Goal: Task Accomplishment & Management: Manage account settings

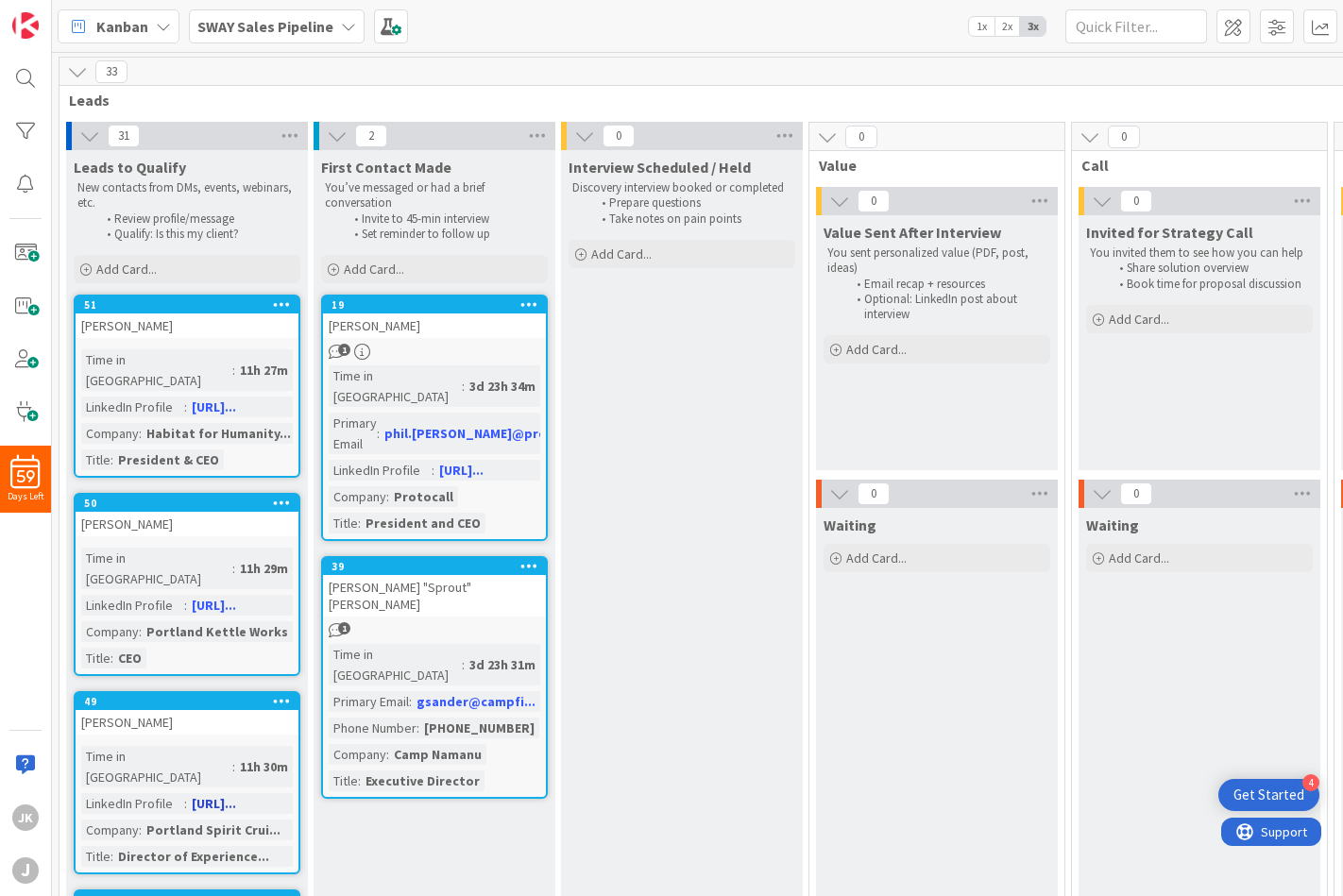
scroll to position [1251, 0]
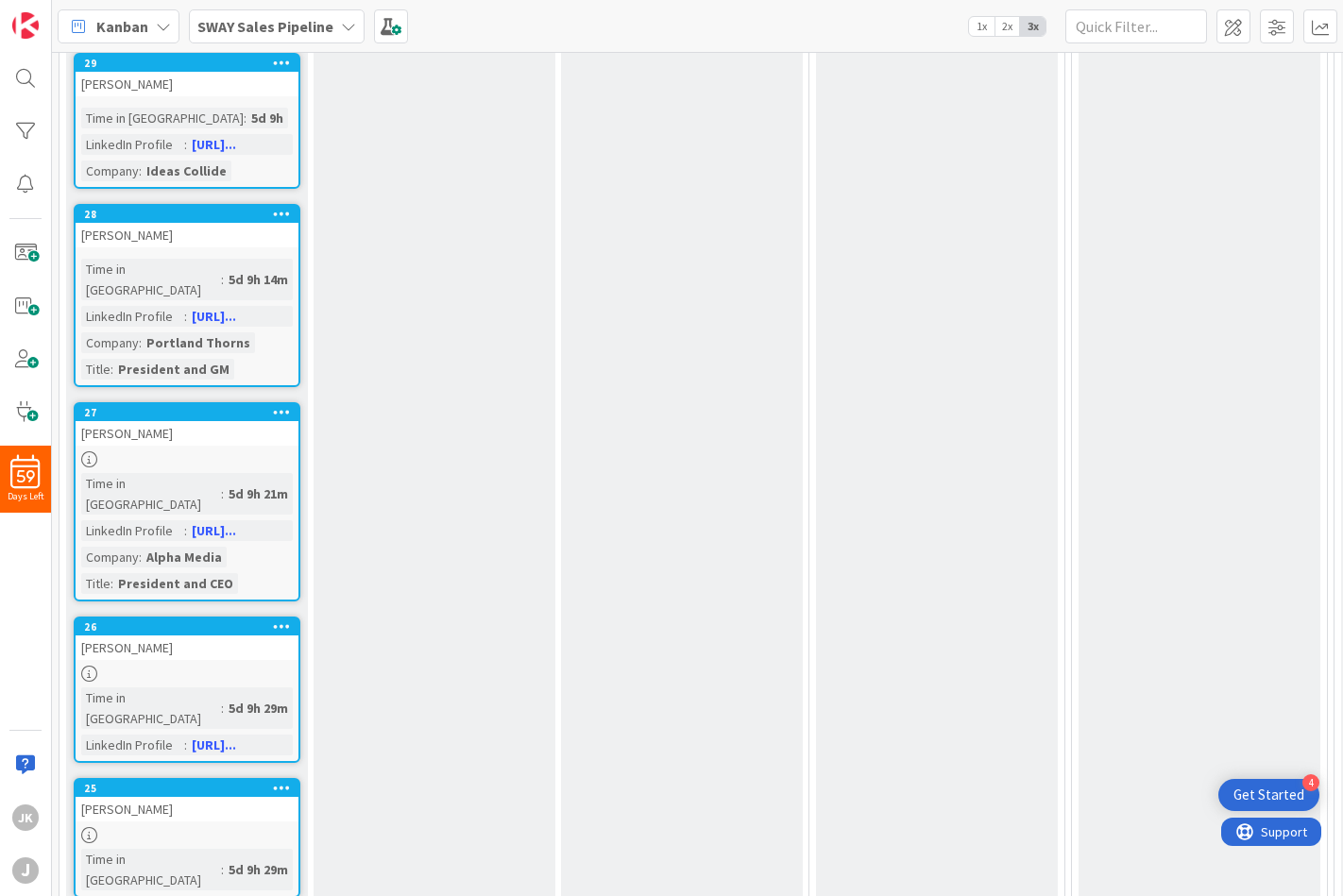
scroll to position [4551, 0]
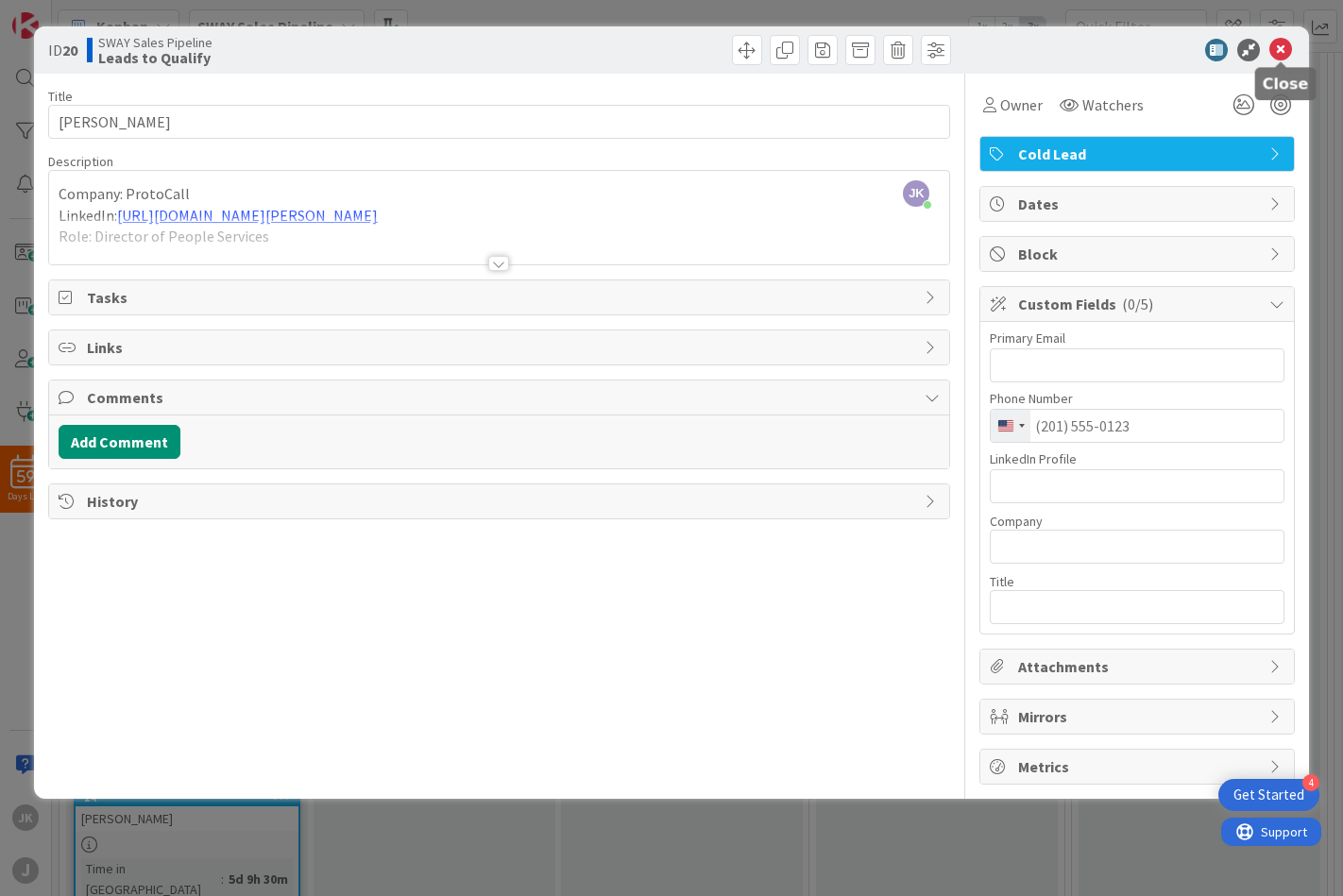
click at [1282, 44] on icon at bounding box center [1281, 50] width 23 height 23
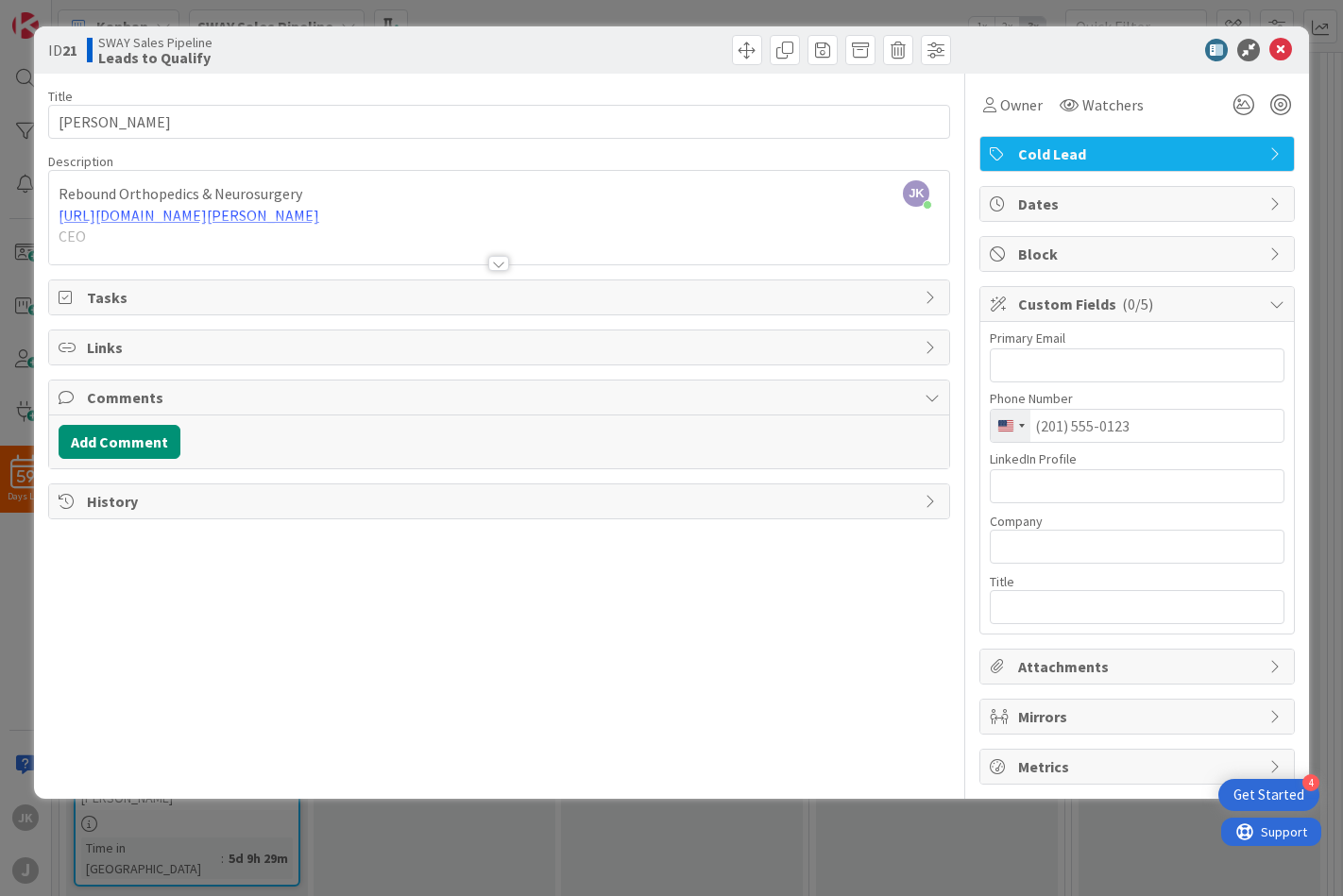
click at [144, 250] on div at bounding box center [499, 240] width 901 height 48
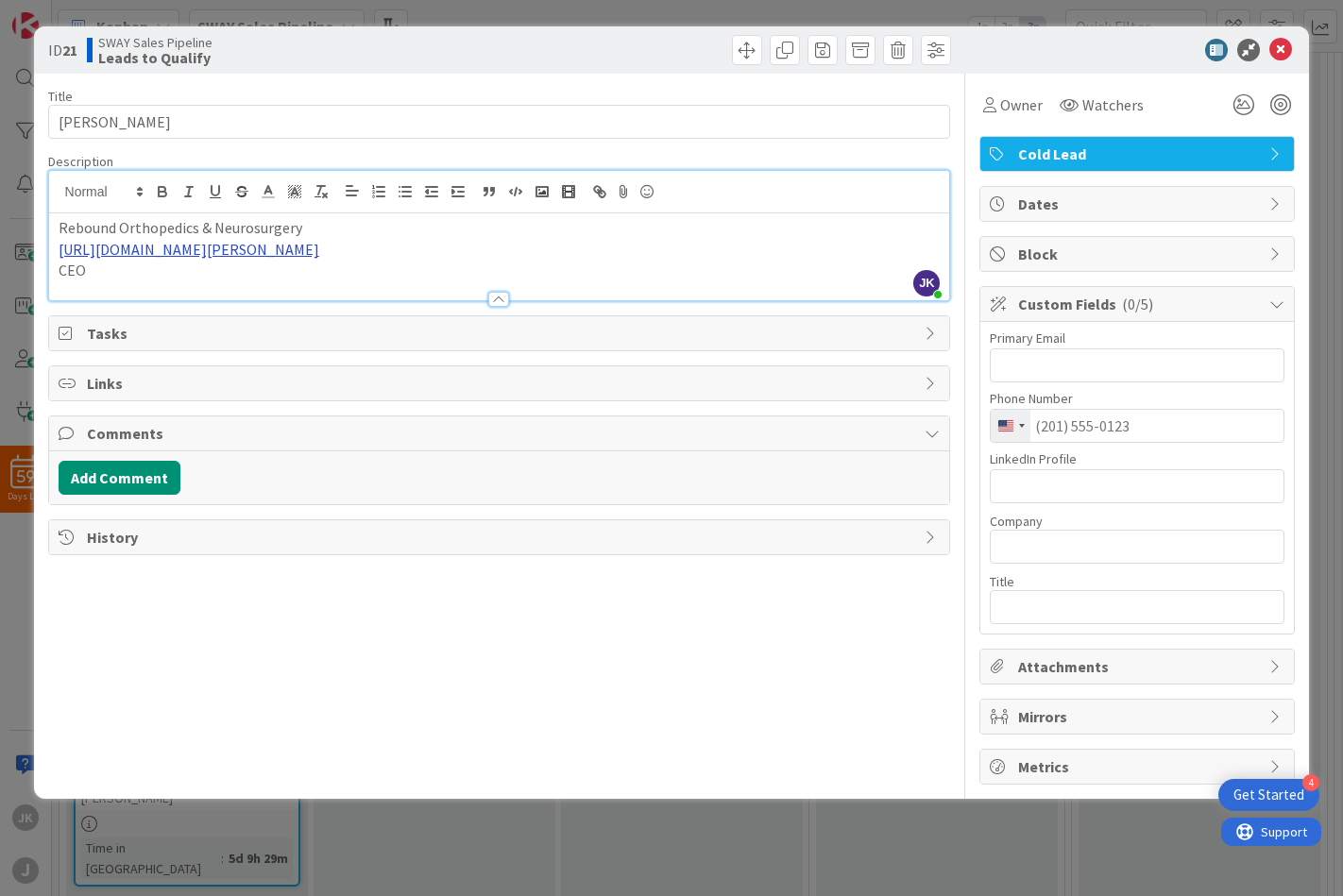
click at [225, 253] on link "https://www.linkedin.com/in/doug-klucevek/" at bounding box center [188, 250] width 260 height 19
click at [200, 279] on link "https://www.linkedin.com/in/doug-klucevek/" at bounding box center [183, 286] width 188 height 25
drag, startPoint x: 381, startPoint y: 251, endPoint x: 53, endPoint y: 253, distance: 328.0
click at [53, 253] on div "Rebound Orthopedics & Neurosurgery https://www.linkedin.com/in/doug-klucevek/ C…" at bounding box center [499, 256] width 901 height 87
click at [1113, 477] on input "text" at bounding box center [1137, 487] width 295 height 34
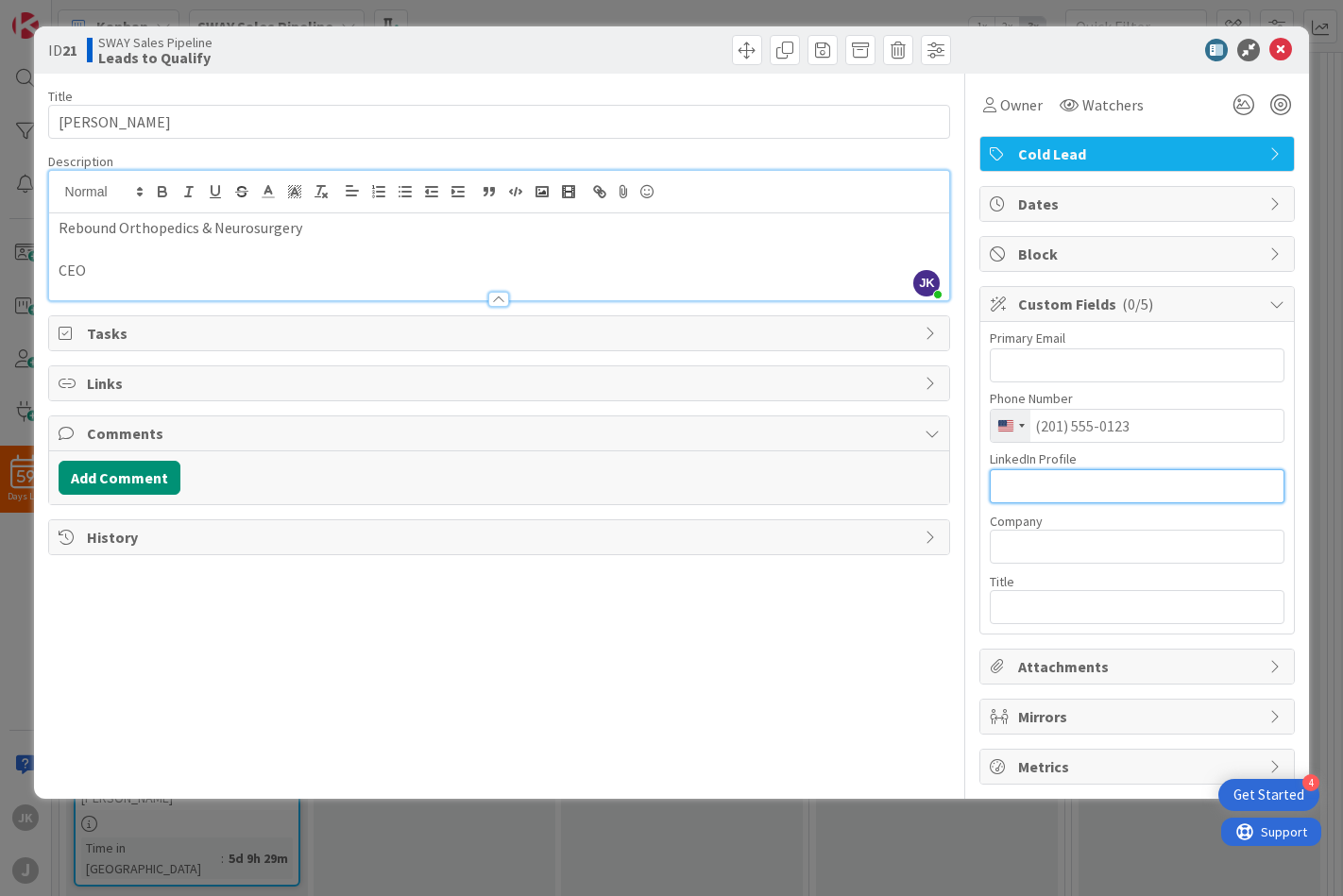
paste input "https://www.linkedin.com/in/doug-klucevek/"
type input "https://www.linkedin.com/in/doug-klucevek/"
click at [262, 233] on p "Rebound Orthopedics & Neurosurgery" at bounding box center [499, 228] width 882 height 22
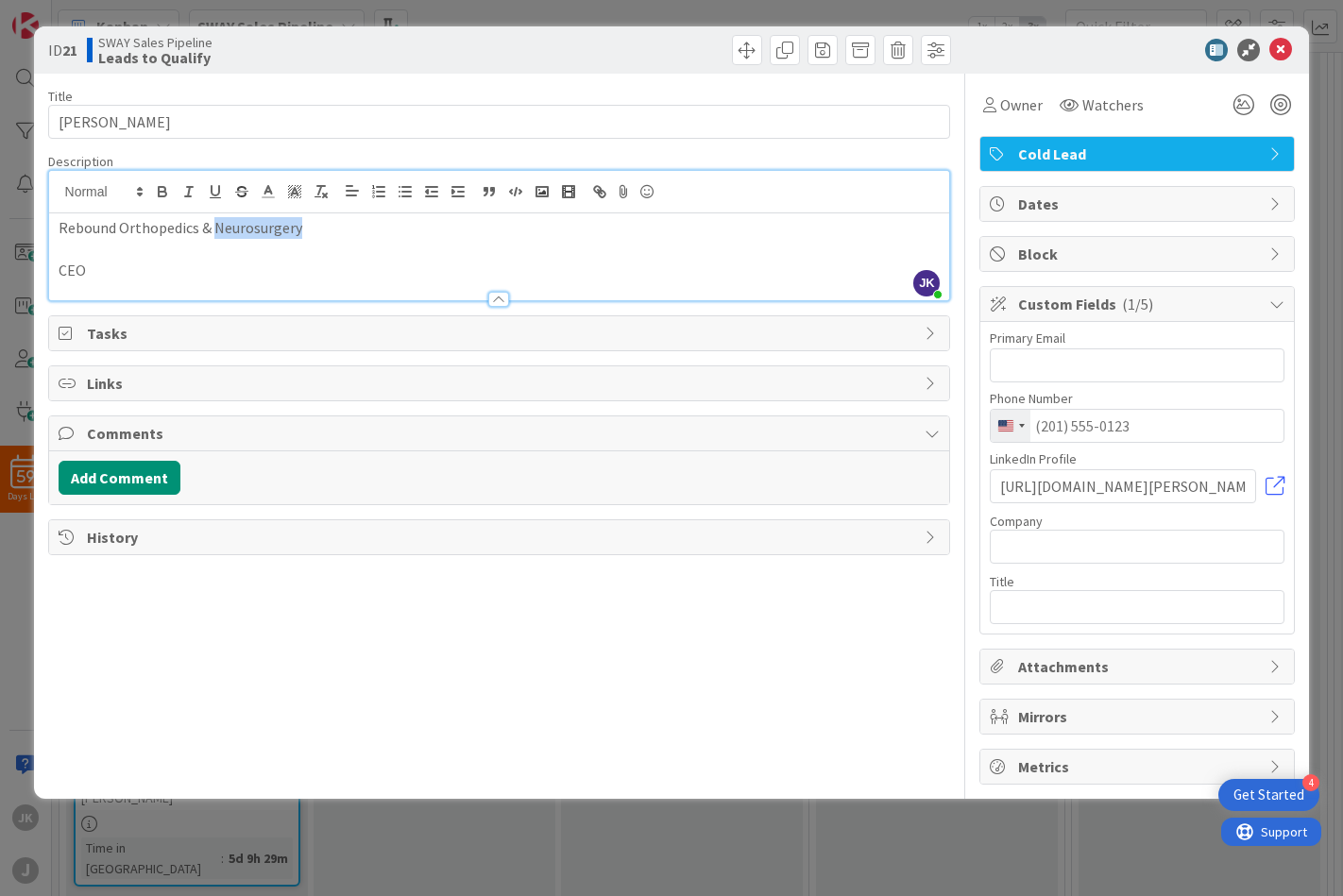
click at [262, 233] on p "Rebound Orthopedics & Neurosurgery" at bounding box center [499, 228] width 882 height 22
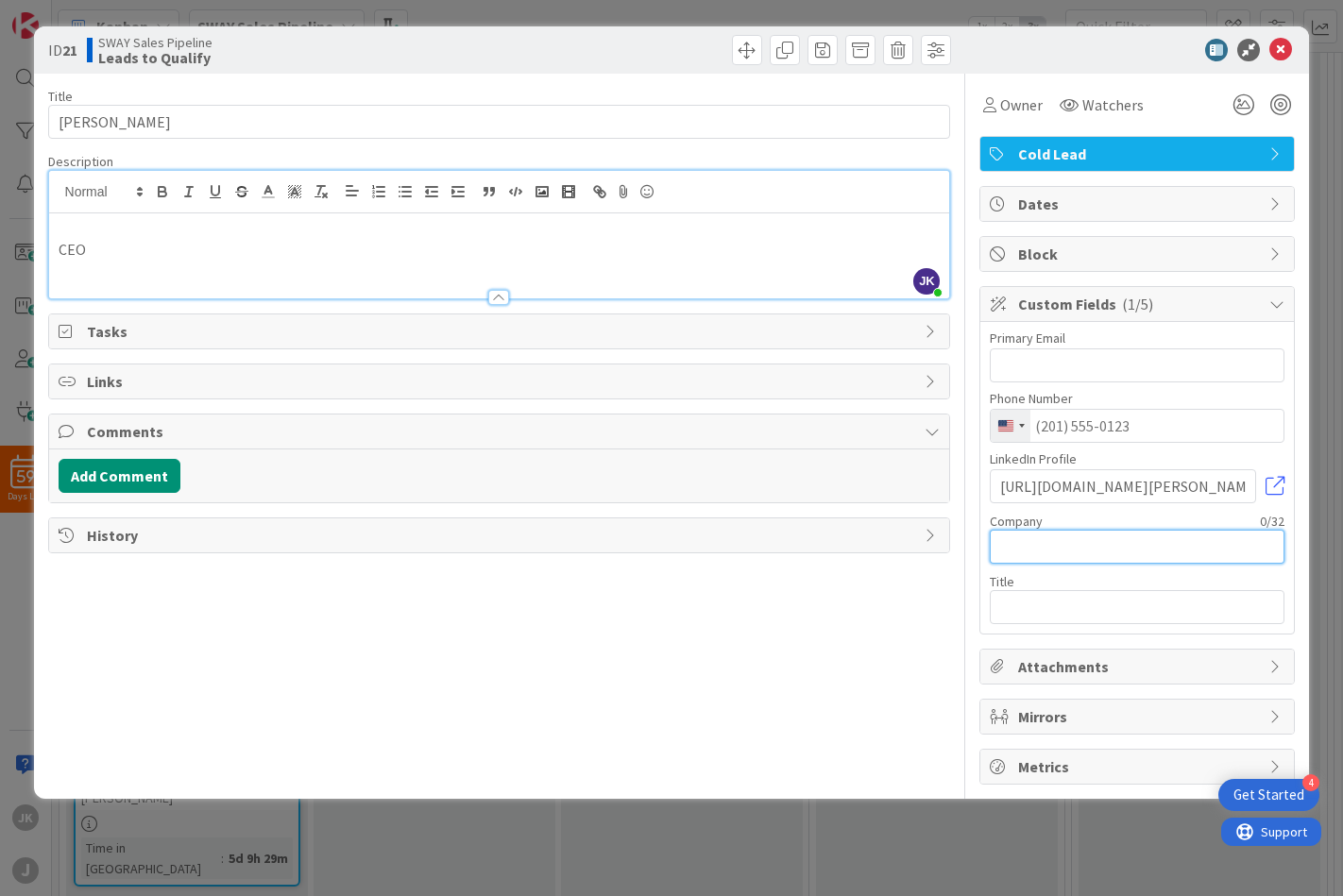
click at [1077, 534] on input "text" at bounding box center [1137, 547] width 295 height 34
paste input "Rebound Orthopedics & Neurosurge"
type input "Rebound Orthopedics & Neurosurge"
click at [78, 247] on p "CEO" at bounding box center [499, 250] width 882 height 22
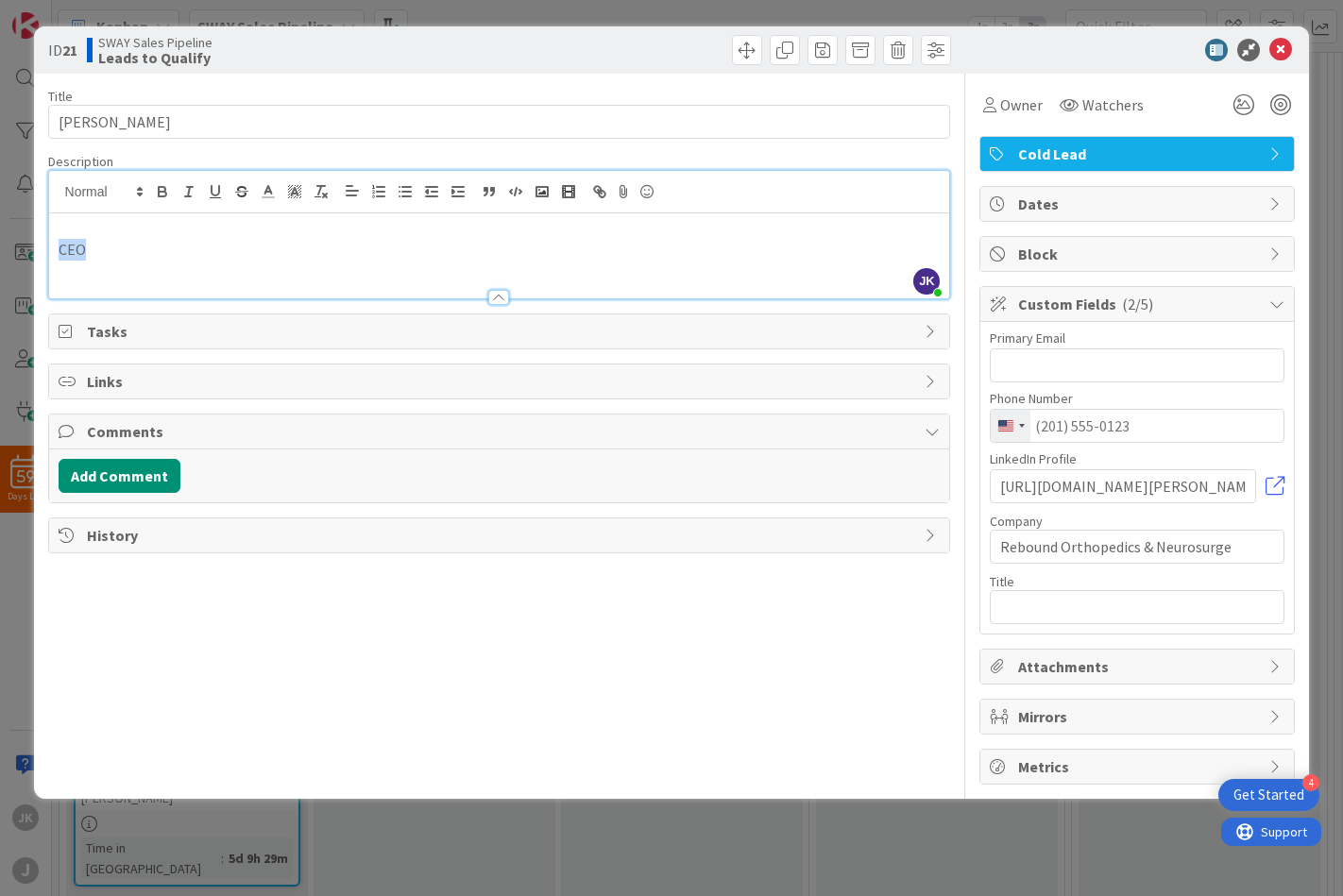
click at [78, 247] on p "CEO" at bounding box center [499, 250] width 882 height 22
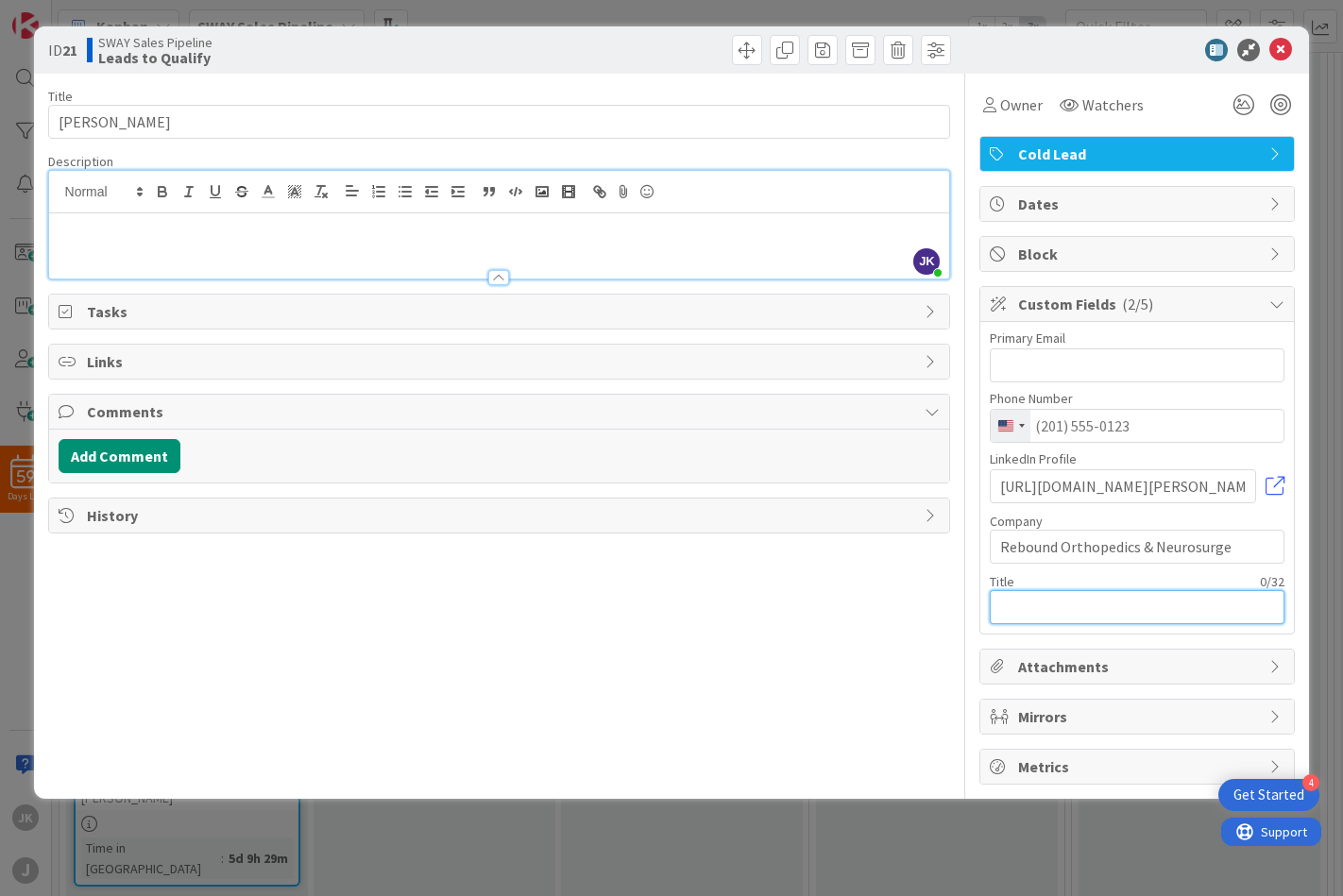
click at [1103, 596] on input "text" at bounding box center [1137, 607] width 295 height 34
paste input "CEO"
type input "CEO"
click at [1284, 50] on icon at bounding box center [1281, 50] width 23 height 23
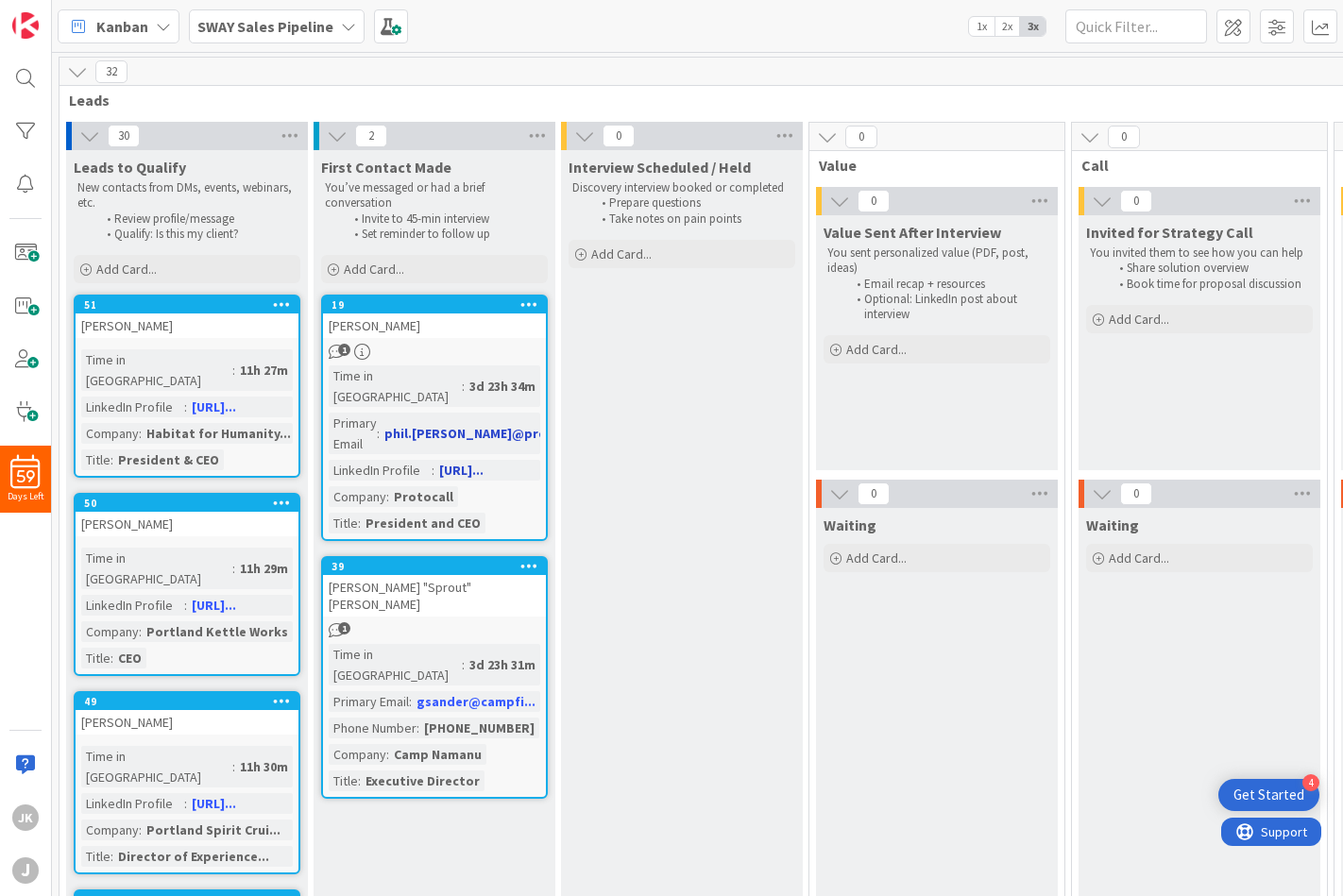
click at [364, 322] on div "Phil Evans" at bounding box center [434, 326] width 223 height 25
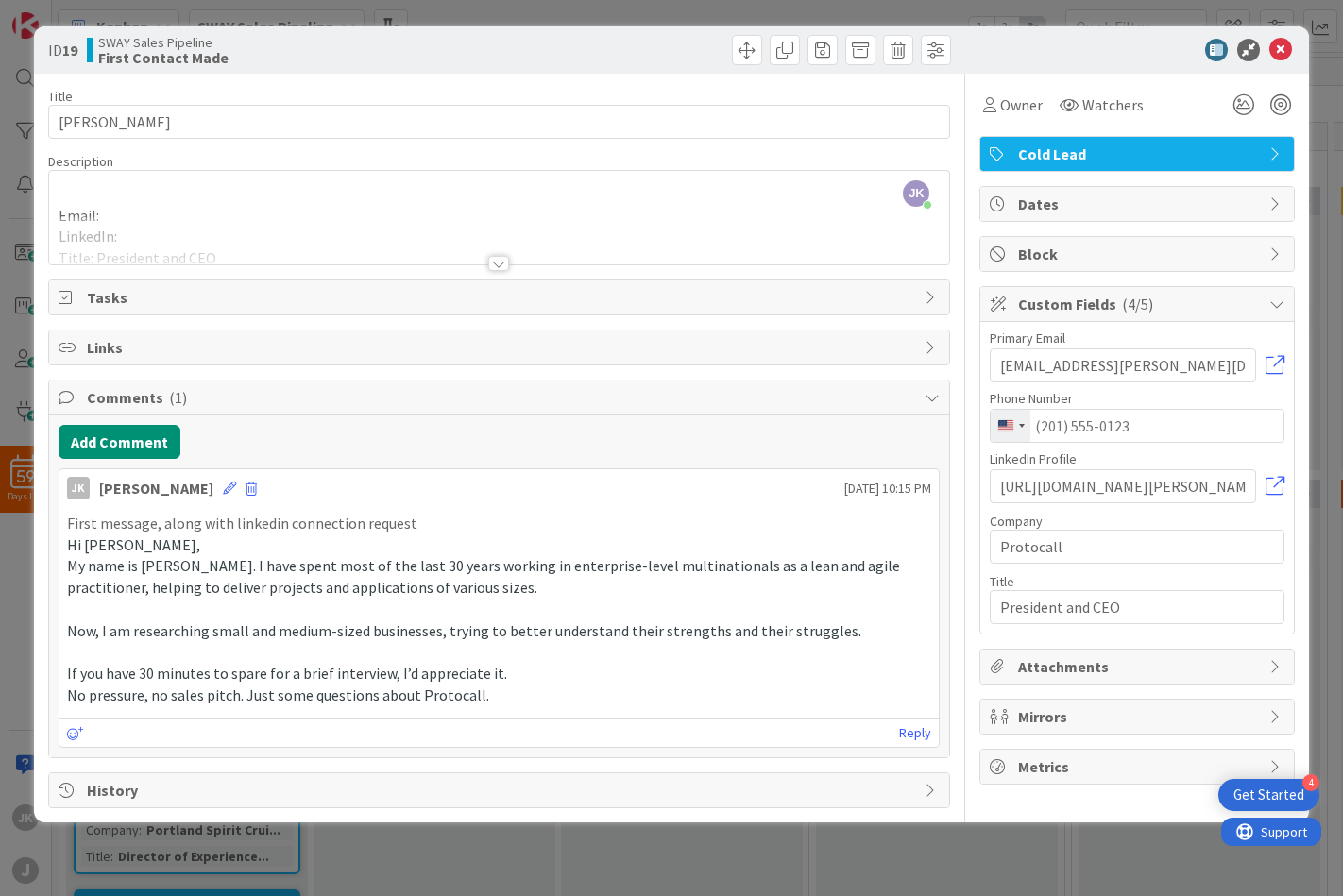
click at [500, 260] on div at bounding box center [498, 264] width 21 height 15
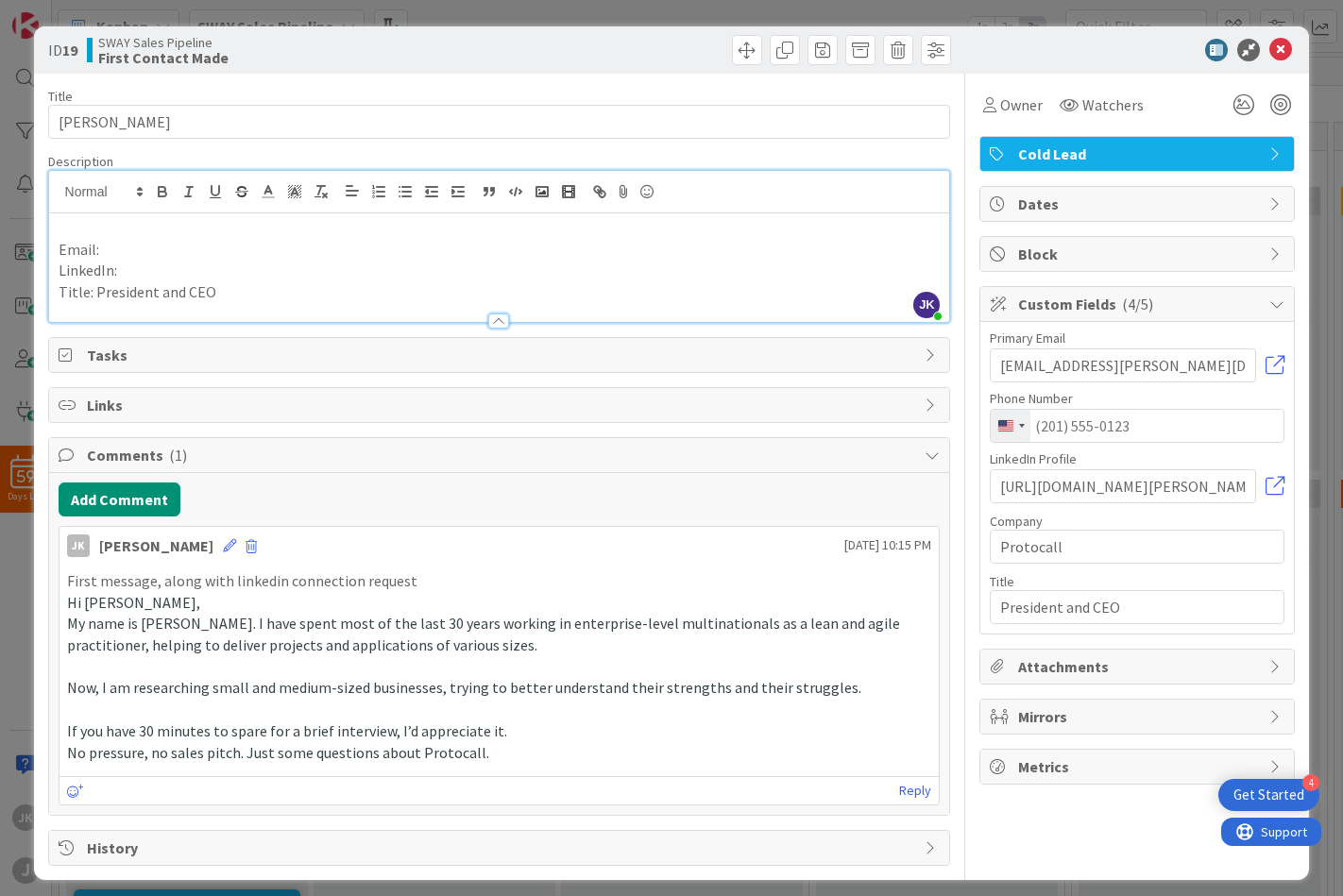
scroll to position [4, 0]
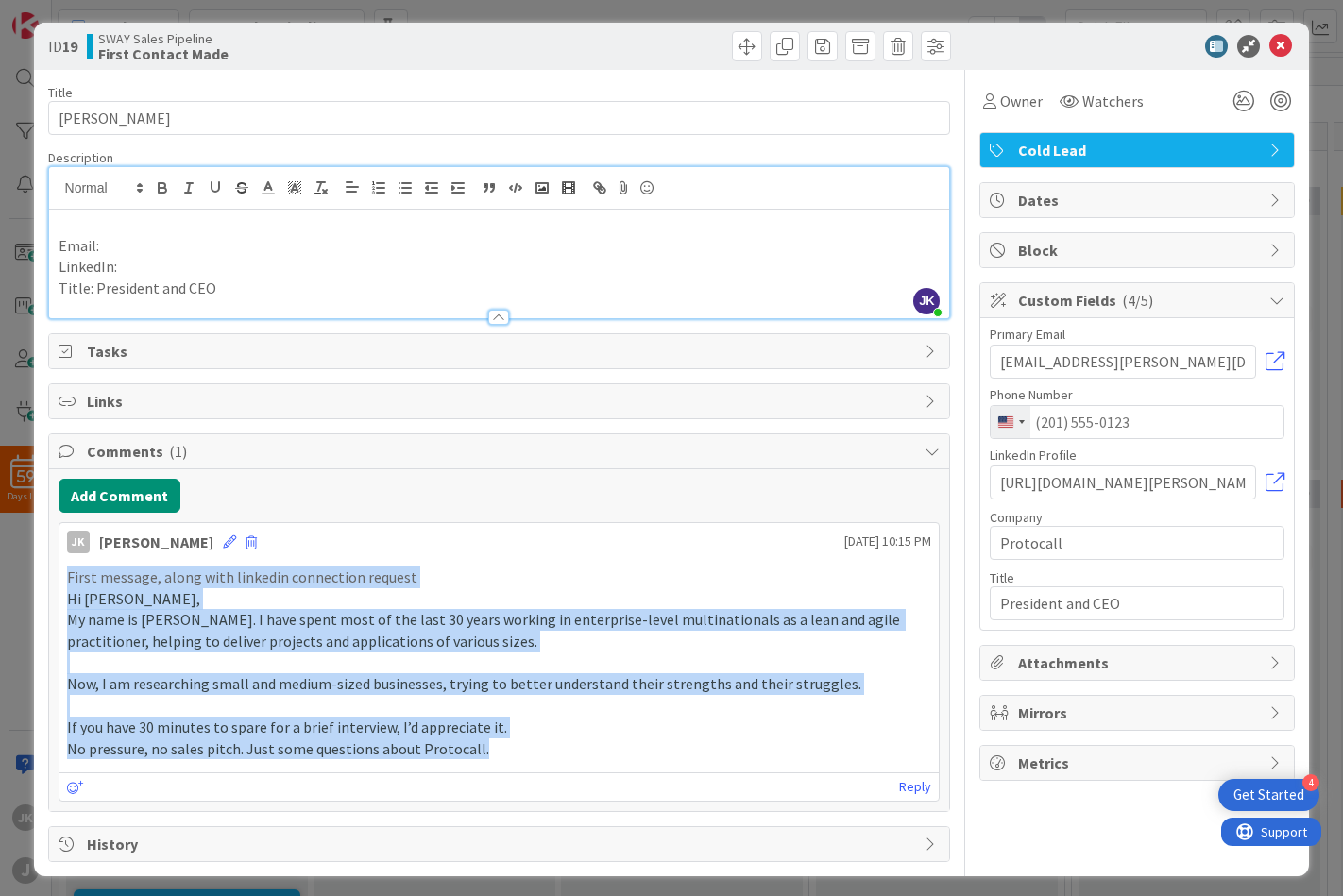
drag, startPoint x: 493, startPoint y: 747, endPoint x: 42, endPoint y: 579, distance: 481.3
click at [42, 579] on div "ID 19 SWAY Sales Pipeline First Contact Made Title 10 / 128 Phil Evans Descript…" at bounding box center [672, 449] width 1276 height 853
copy div "First message, along with linkedin connection request Hi Chris, My name is Joe …"
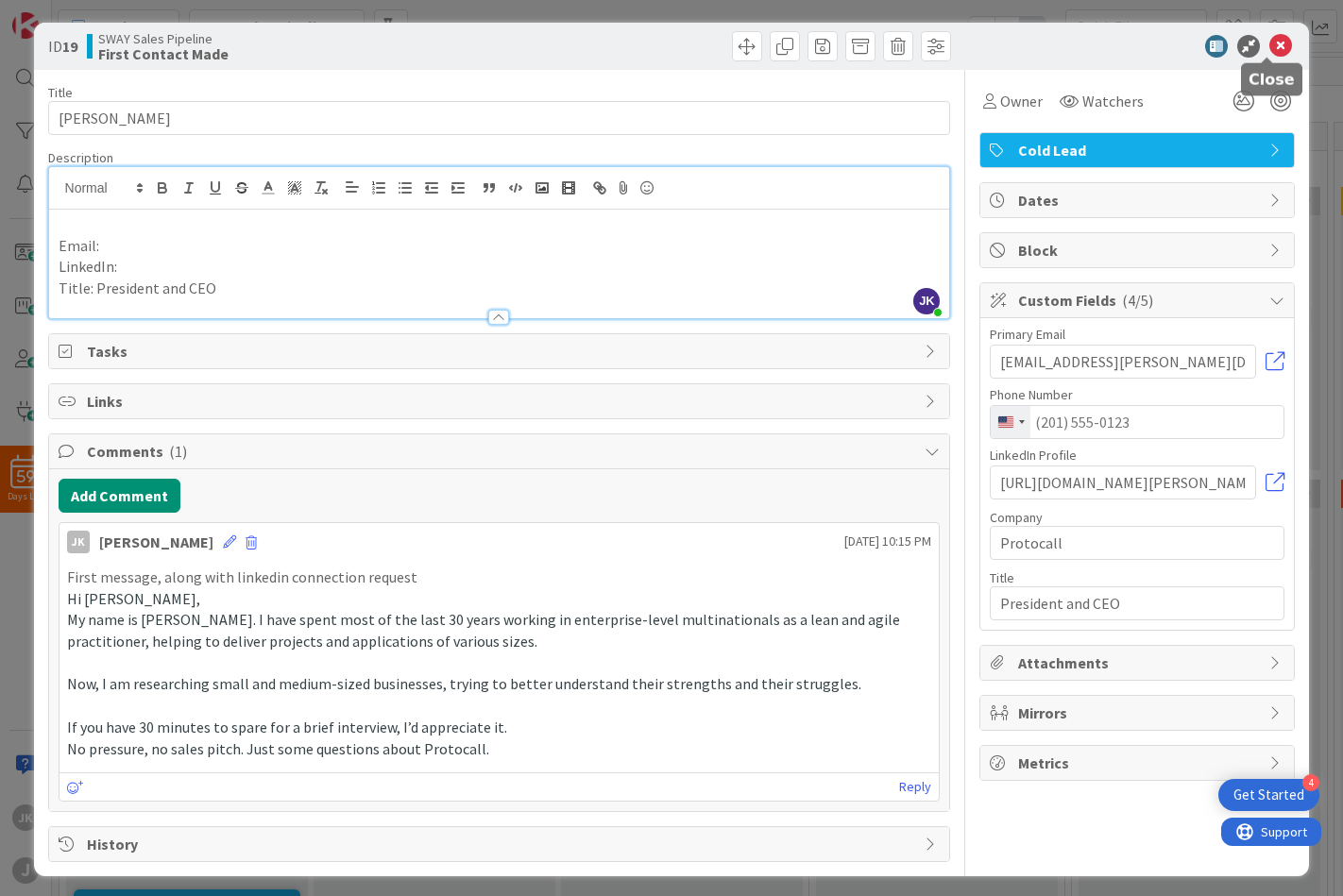
click at [1274, 48] on icon at bounding box center [1281, 47] width 23 height 23
